Goal: Transaction & Acquisition: Purchase product/service

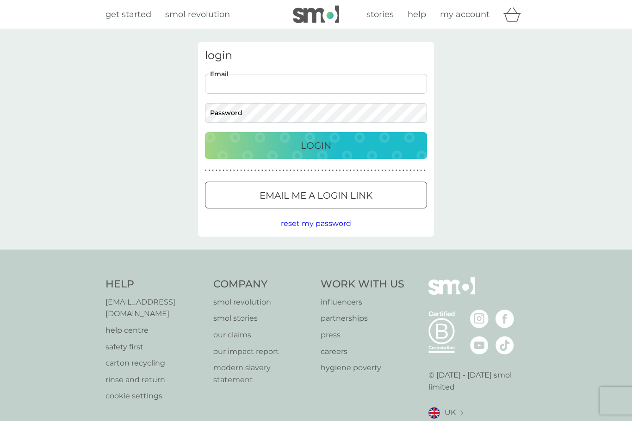
click at [339, 83] on input "Email" at bounding box center [316, 84] width 222 height 20
type input "[EMAIL_ADDRESS][DOMAIN_NAME]"
click at [316, 145] on button "Login" at bounding box center [316, 145] width 222 height 27
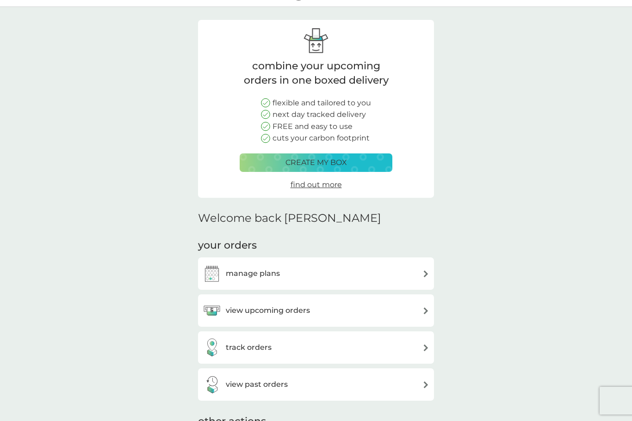
scroll to position [6, 0]
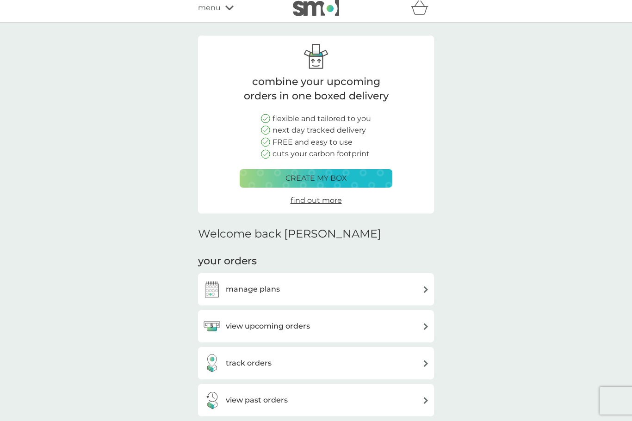
click at [382, 285] on div "manage plans" at bounding box center [316, 289] width 227 height 19
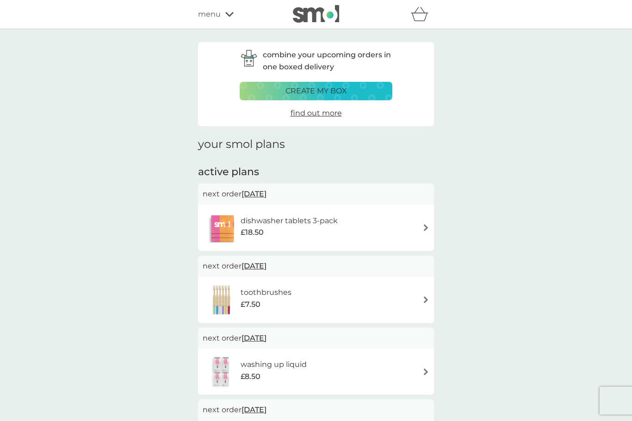
click at [327, 91] on p "create my box" at bounding box center [316, 91] width 62 height 12
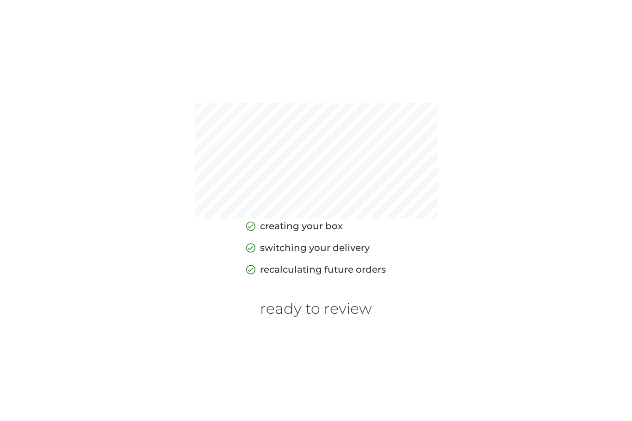
click at [332, 318] on h6 "ready to review" at bounding box center [316, 309] width 112 height 18
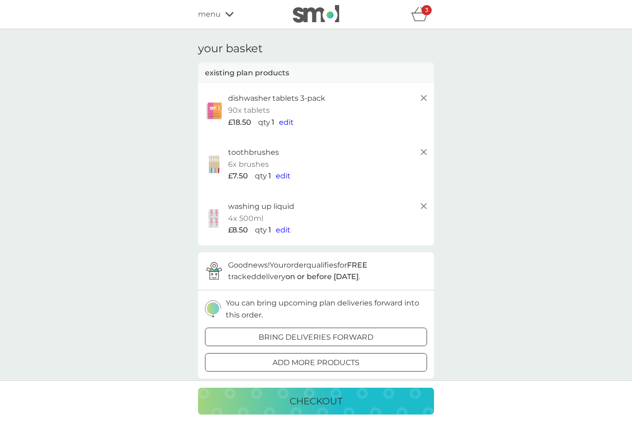
click at [425, 142] on div "toothbrushes 6x brushes £7.50 qty 1 edit" at bounding box center [316, 164] width 236 height 54
click at [430, 146] on div "toothbrushes 6x brushes £7.50 qty 1 edit" at bounding box center [316, 164] width 236 height 54
click at [423, 152] on line at bounding box center [424, 152] width 6 height 6
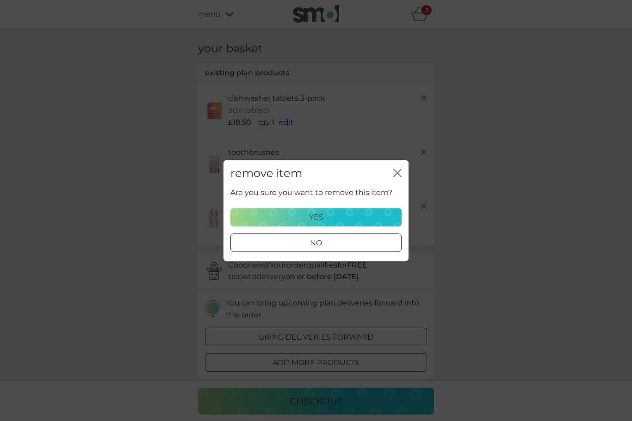
click at [364, 216] on div "yes" at bounding box center [315, 217] width 159 height 12
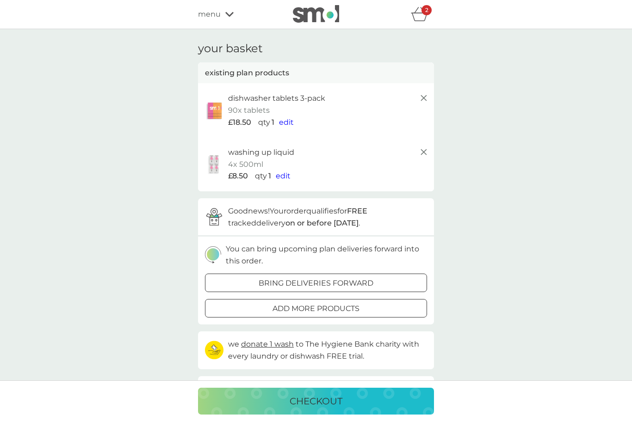
click at [422, 156] on icon at bounding box center [423, 152] width 11 height 11
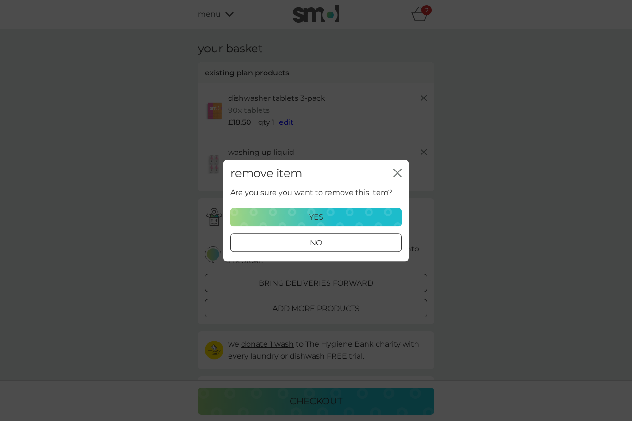
click at [358, 214] on div "yes" at bounding box center [315, 217] width 159 height 12
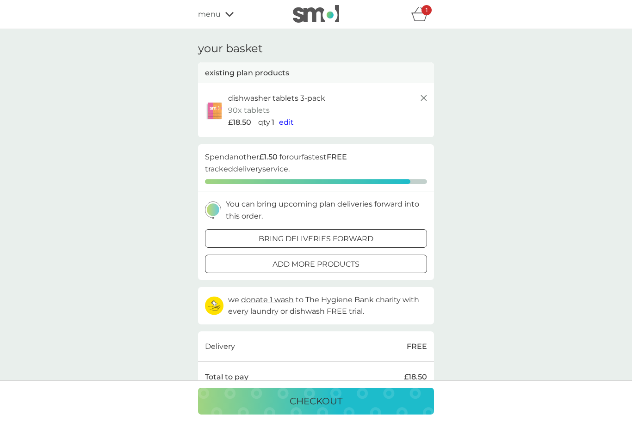
click at [390, 260] on div "add more products" at bounding box center [315, 265] width 221 height 12
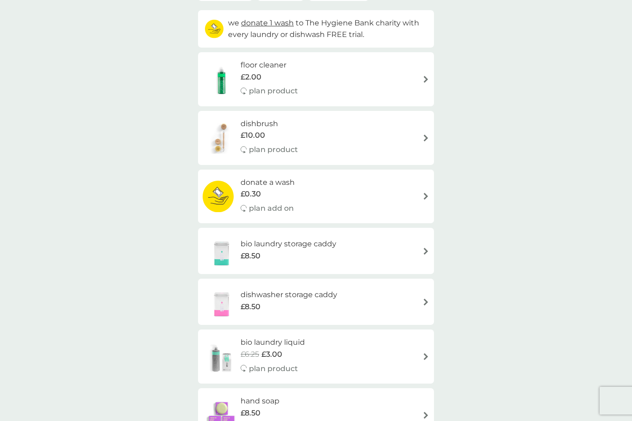
scroll to position [83, 0]
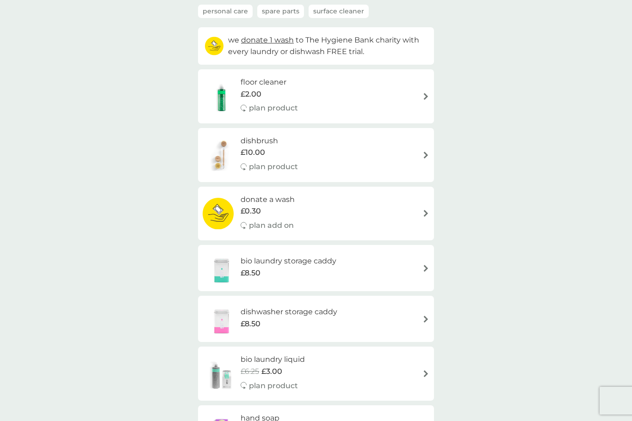
click at [363, 95] on div "floor cleaner £2.00 plan product" at bounding box center [316, 96] width 227 height 40
select select "84"
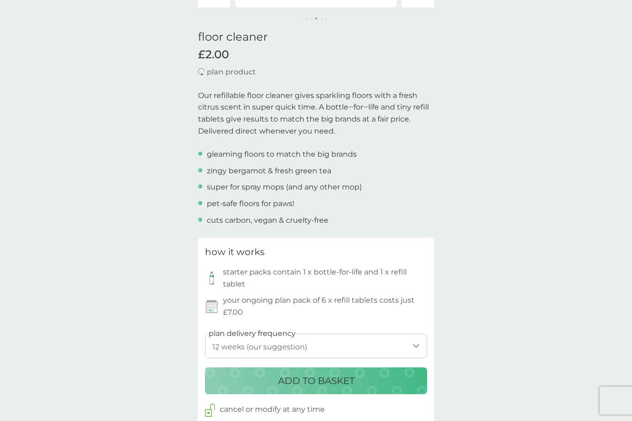
scroll to position [222, 0]
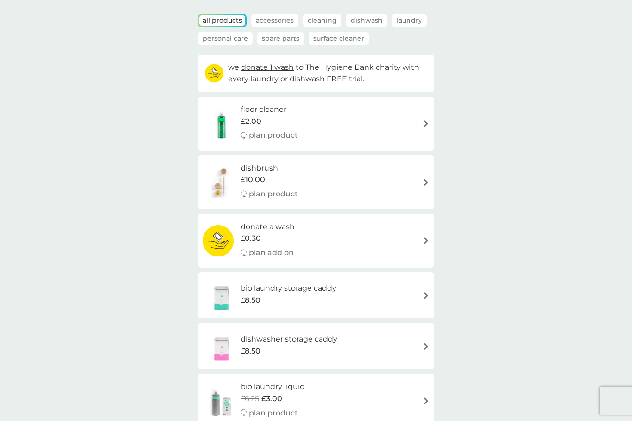
scroll to position [55, 0]
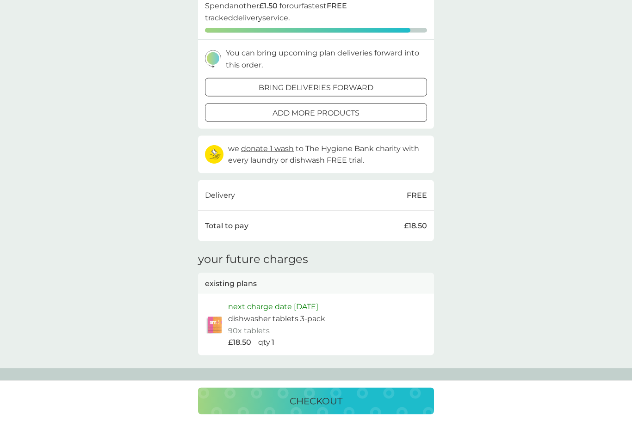
scroll to position [152, 0]
click at [328, 409] on p "checkout" at bounding box center [316, 401] width 53 height 15
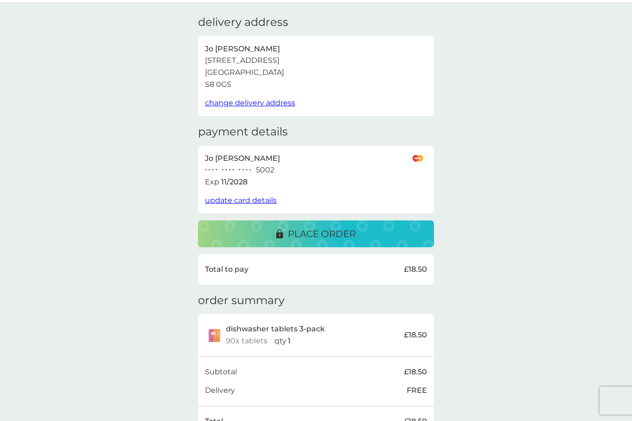
scroll to position [23, 0]
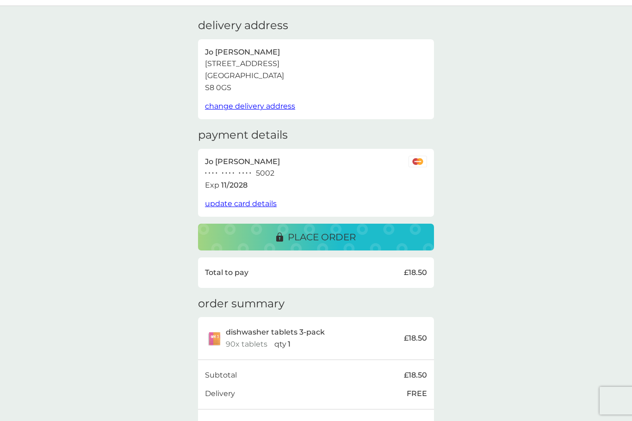
click at [352, 233] on p "place order" at bounding box center [322, 237] width 68 height 15
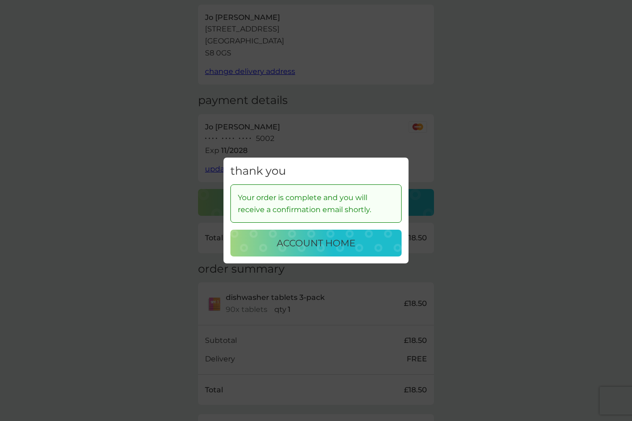
scroll to position [53, 0]
click at [340, 251] on p "account home" at bounding box center [316, 243] width 79 height 15
